Goal: Subscribe to service/newsletter

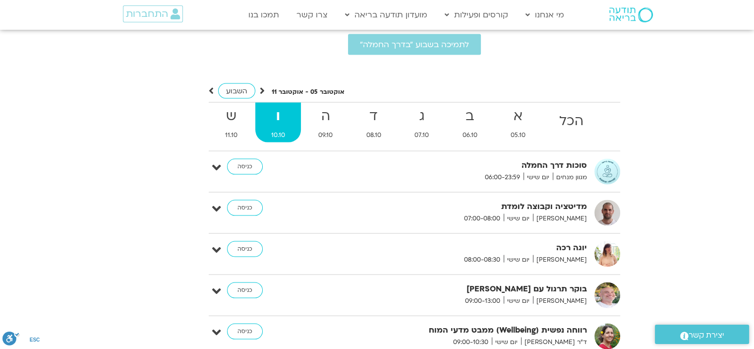
scroll to position [1887, 0]
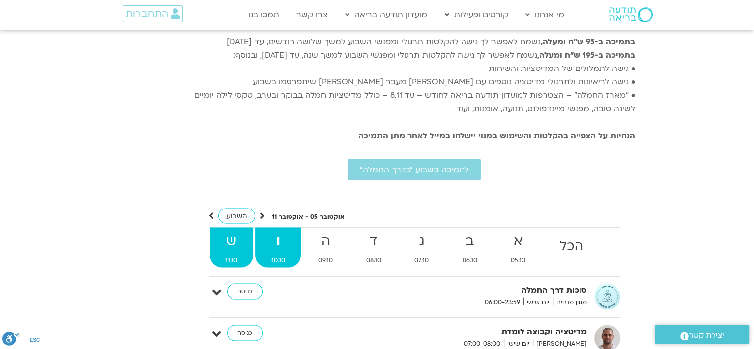
click at [235, 230] on strong "ש" at bounding box center [232, 241] width 44 height 22
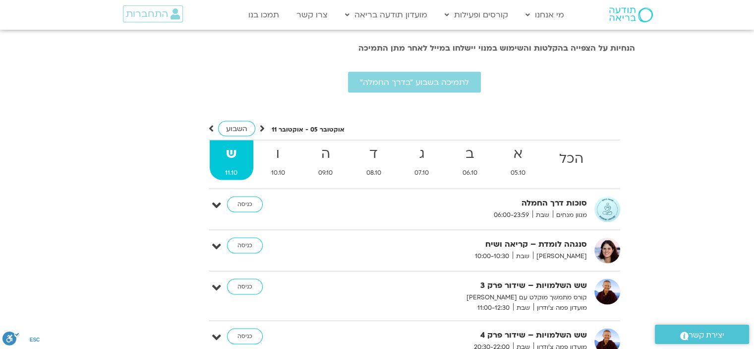
scroll to position [1986, 0]
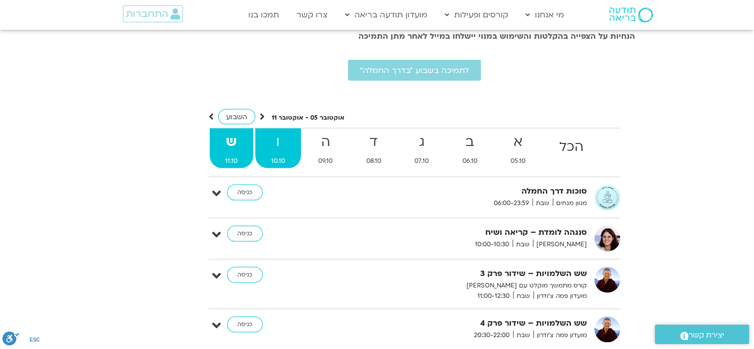
click at [279, 132] on strong "ו" at bounding box center [278, 142] width 46 height 22
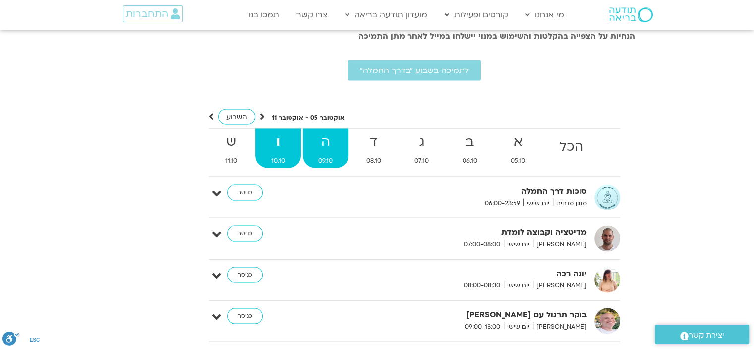
click at [325, 134] on strong "ה" at bounding box center [326, 142] width 46 height 22
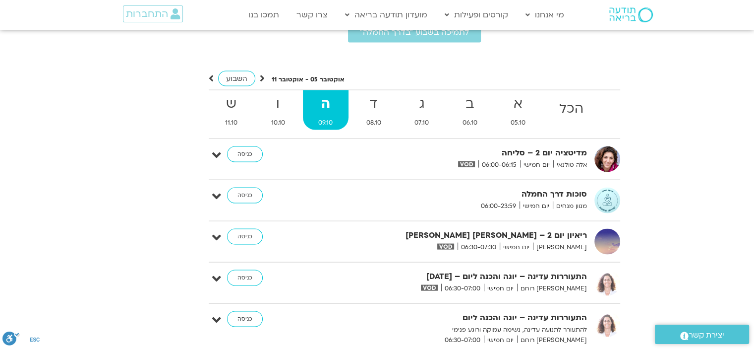
scroll to position [2035, 0]
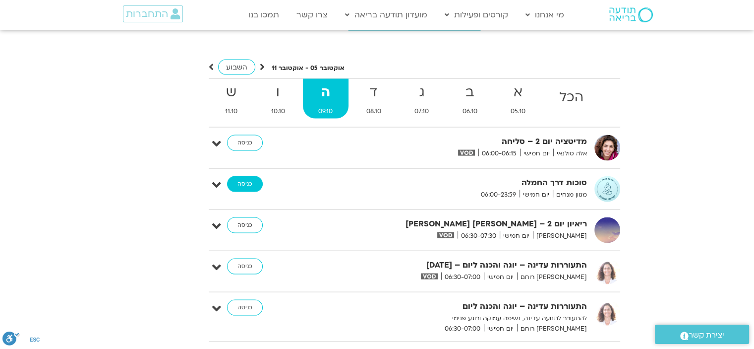
click at [238, 176] on link "כניסה" at bounding box center [245, 184] width 36 height 16
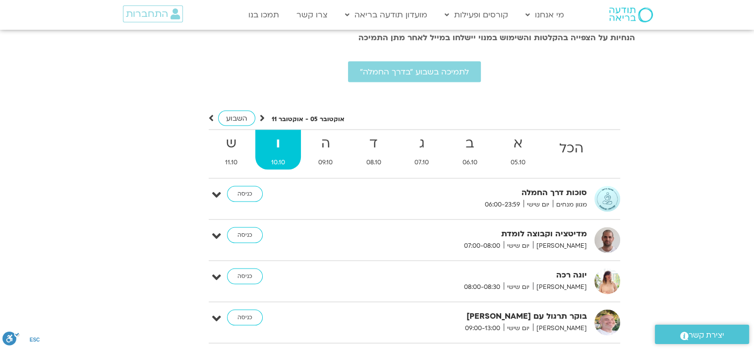
scroll to position [1960, 0]
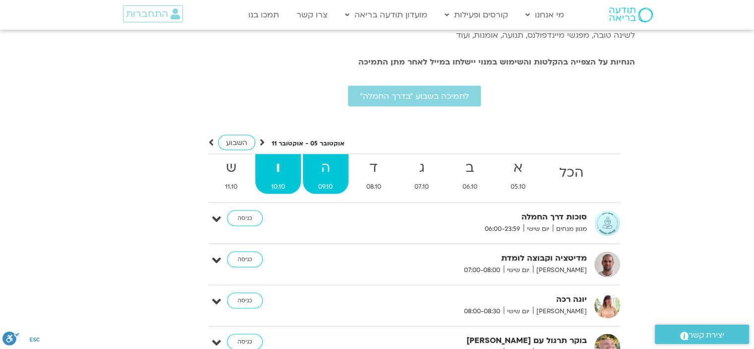
click at [328, 157] on strong "ה" at bounding box center [326, 168] width 46 height 22
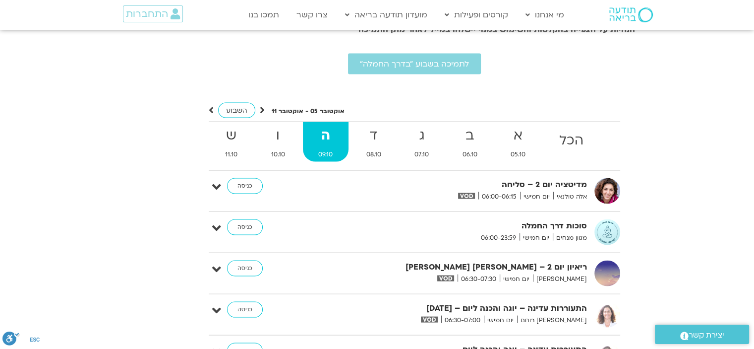
scroll to position [2010, 0]
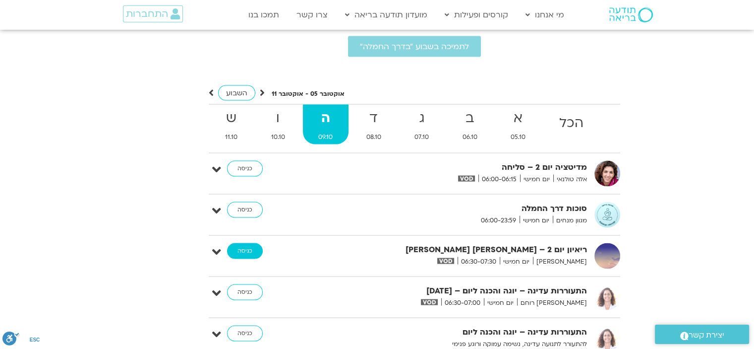
click at [244, 243] on link "כניסה" at bounding box center [245, 251] width 36 height 16
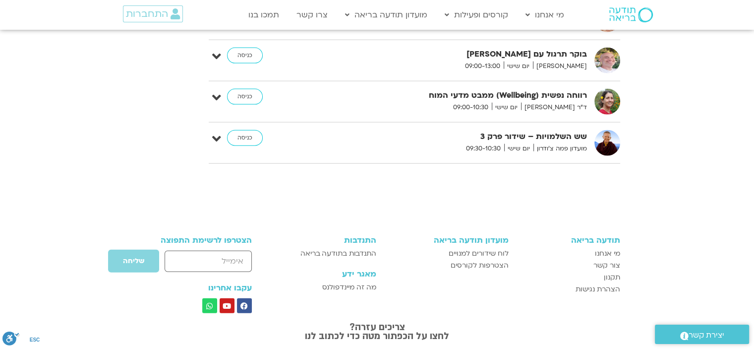
scroll to position [2307, 0]
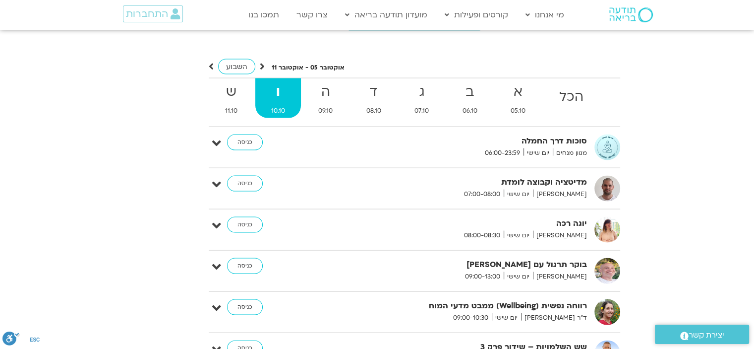
scroll to position [2035, 0]
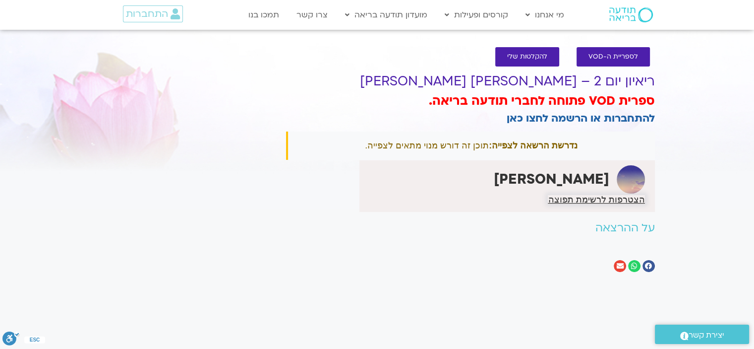
click at [589, 200] on span "הצטרפות לרשימת תפוצה" at bounding box center [596, 199] width 97 height 9
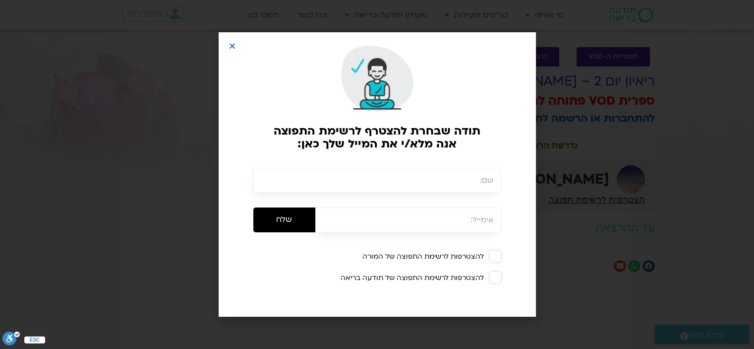
click at [461, 183] on input "text" at bounding box center [377, 180] width 248 height 25
type input "j"
type input "[PERSON_NAME]"
click at [417, 224] on input "email" at bounding box center [408, 219] width 186 height 25
type input "hava.baruch@gmail.com"
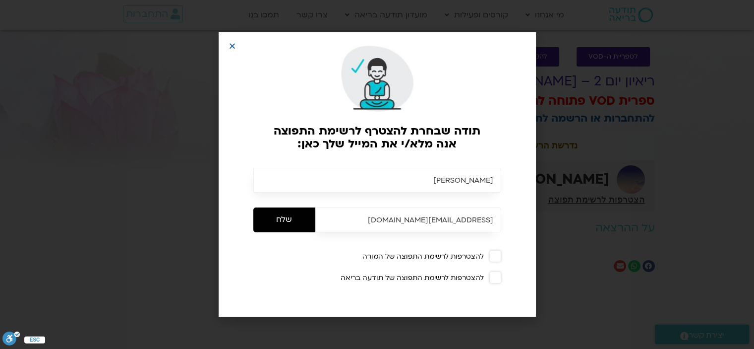
click at [494, 257] on span at bounding box center [495, 256] width 12 height 12
click at [290, 222] on input "שלח" at bounding box center [284, 219] width 62 height 25
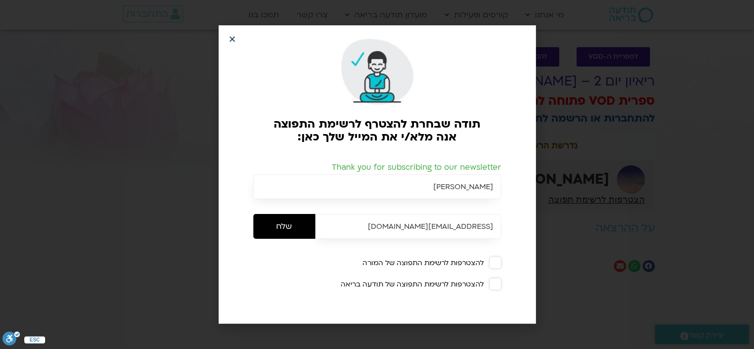
click at [233, 40] on icon "Close" at bounding box center [232, 38] width 7 height 7
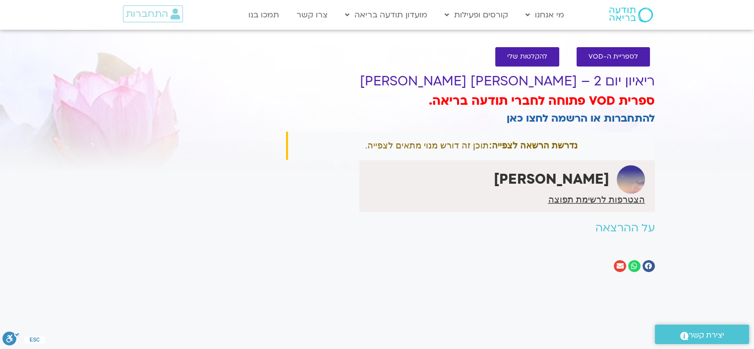
click at [609, 231] on h2 "על ההרצאה" at bounding box center [470, 228] width 369 height 12
click at [151, 11] on span "התחברות" at bounding box center [147, 13] width 42 height 11
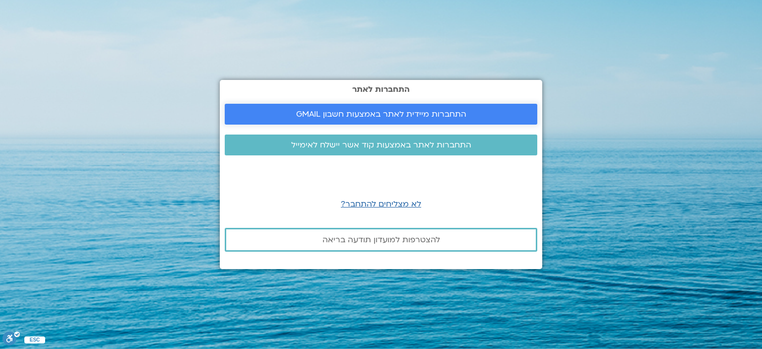
click at [357, 114] on span "התחברות מיידית לאתר באמצעות חשבון GMAIL" at bounding box center [381, 114] width 170 height 9
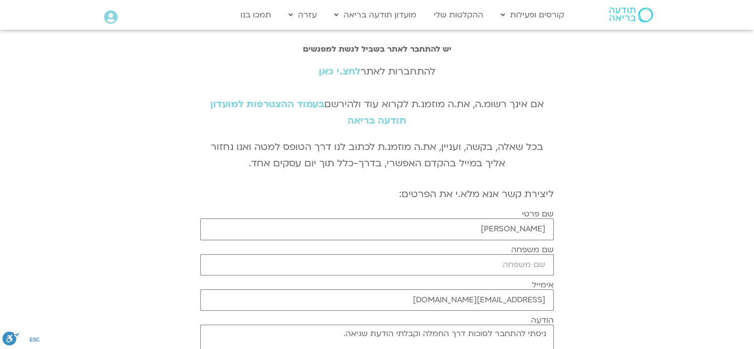
click at [344, 71] on link "לחצ.י כאן" at bounding box center [340, 71] width 42 height 13
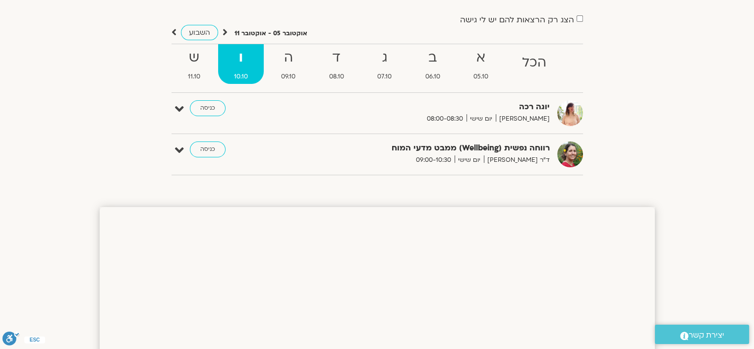
scroll to position [50, 0]
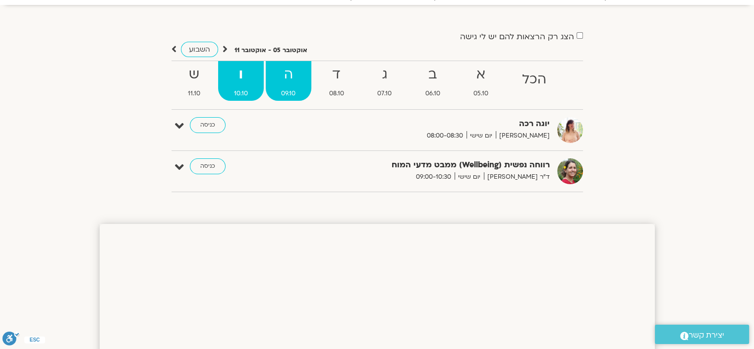
click at [283, 81] on strong "ה" at bounding box center [289, 74] width 46 height 22
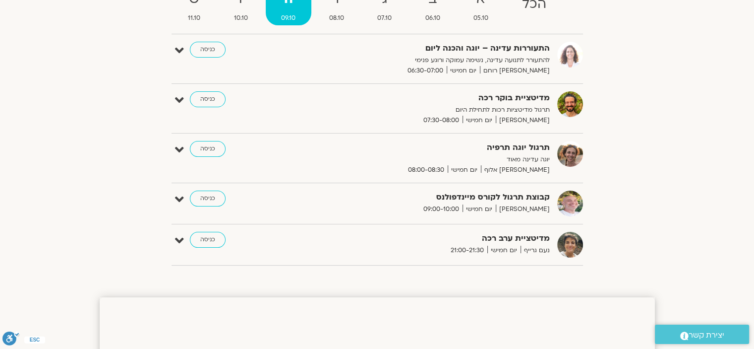
scroll to position [99, 0]
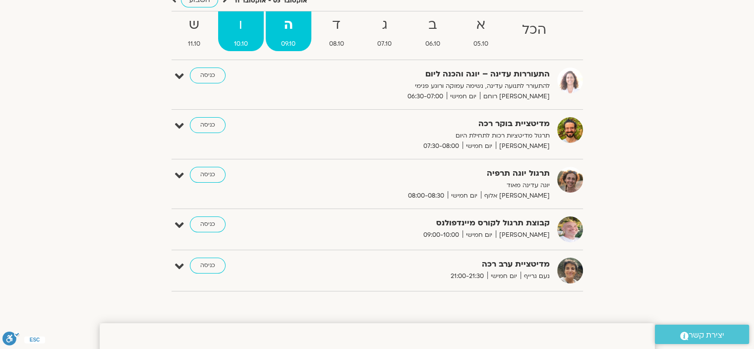
click at [231, 31] on strong "ו" at bounding box center [241, 25] width 46 height 22
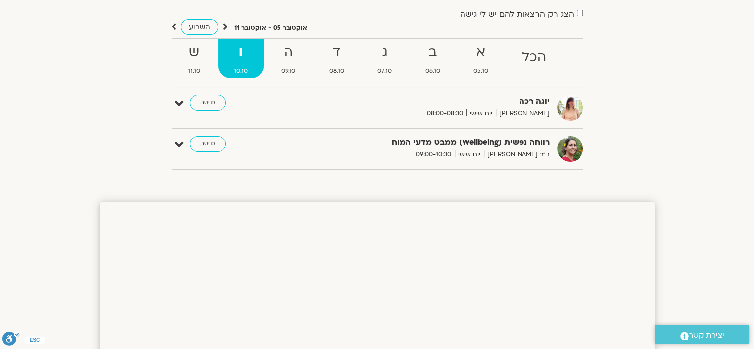
scroll to position [50, 0]
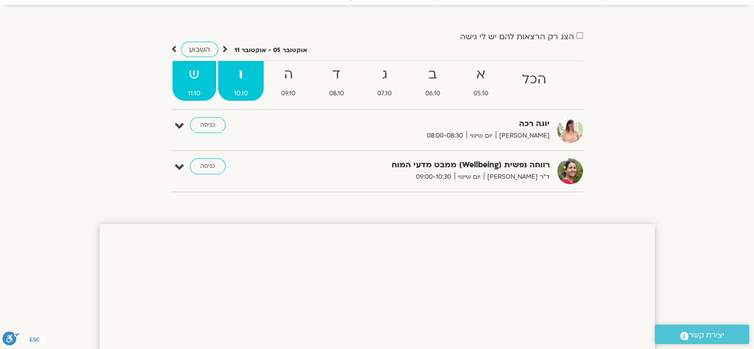
click at [193, 77] on strong "ש" at bounding box center [195, 74] width 44 height 22
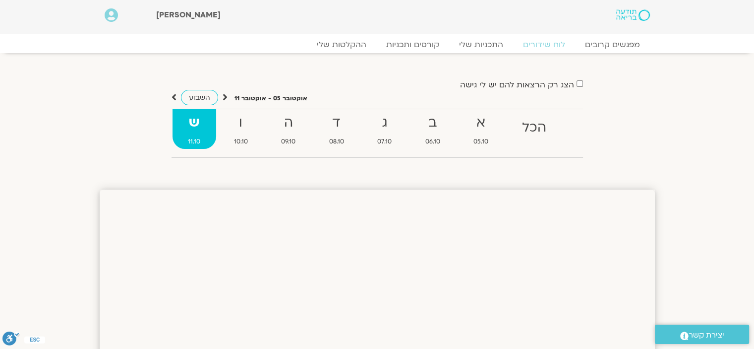
scroll to position [0, 0]
click at [172, 98] on icon at bounding box center [174, 99] width 5 height 10
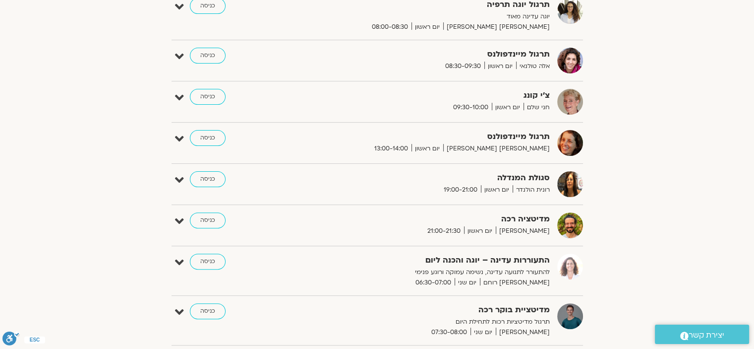
scroll to position [149, 0]
